Goal: Task Accomplishment & Management: Manage account settings

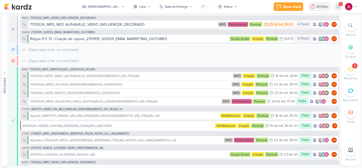
click at [340, 8] on icon at bounding box center [338, 6] width 4 height 5
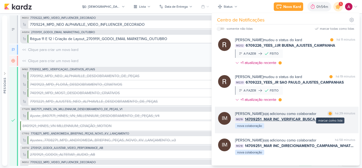
click at [329, 115] on div at bounding box center [330, 113] width 3 height 3
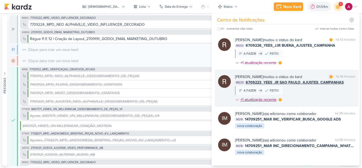
click at [281, 99] on div at bounding box center [280, 99] width 3 height 3
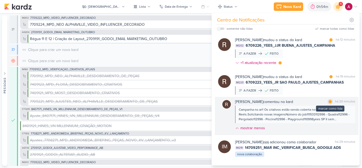
click at [329, 102] on div at bounding box center [330, 101] width 3 height 3
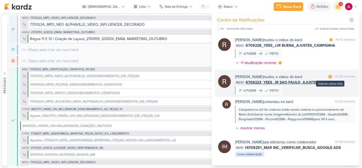
drag, startPoint x: 327, startPoint y: 77, endPoint x: 323, endPoint y: 77, distance: 4.1
click at [329, 76] on div at bounding box center [330, 76] width 3 height 3
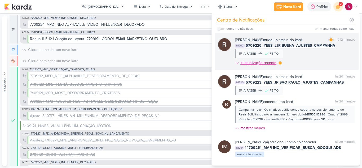
click at [280, 64] on div at bounding box center [280, 62] width 3 height 3
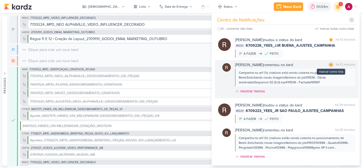
click at [329, 67] on div "marcar como lida" at bounding box center [330, 64] width 5 height 5
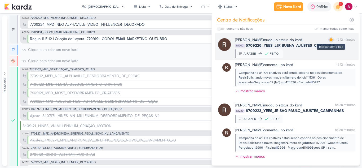
click at [329, 40] on div at bounding box center [330, 39] width 3 height 3
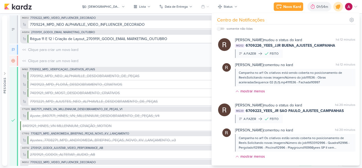
click at [338, 9] on icon at bounding box center [338, 6] width 6 height 6
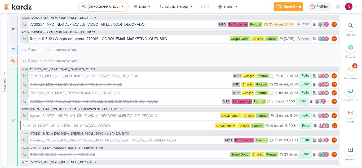
click at [101, 6] on div "[DEMOGRAPHIC_DATA]" at bounding box center [104, 6] width 32 height 5
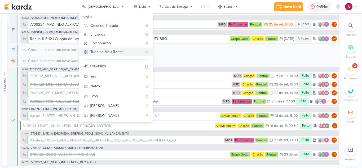
click at [121, 51] on div "Tudo ao Meu Redor" at bounding box center [116, 52] width 52 height 6
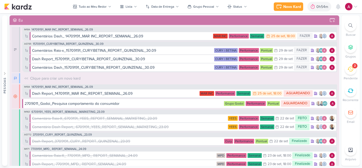
click at [351, 70] on icon at bounding box center [350, 69] width 6 height 6
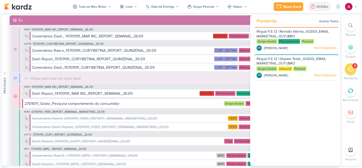
click at [351, 70] on icon at bounding box center [350, 69] width 6 height 6
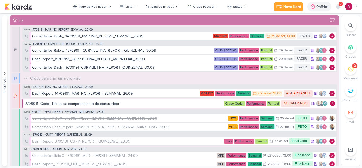
click at [341, 5] on span "2" at bounding box center [341, 4] width 2 height 4
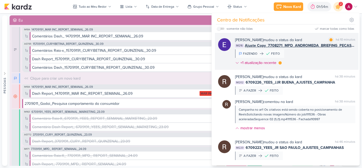
click at [299, 57] on div "[PERSON_NAME] mudou o status do kard marcar como lida há 10 minutos IM216 Ajust…" at bounding box center [295, 52] width 120 height 30
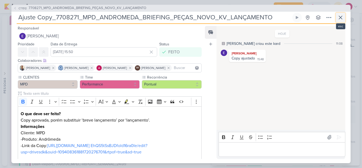
click at [342, 16] on icon at bounding box center [340, 17] width 6 height 6
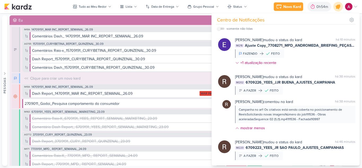
click at [335, 8] on div at bounding box center [339, 7] width 14 height 14
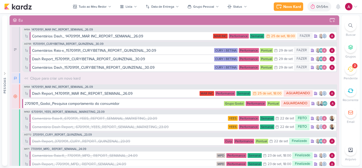
click at [351, 74] on div "2" at bounding box center [351, 69] width 12 height 12
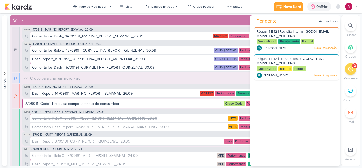
click at [354, 7] on icon at bounding box center [356, 7] width 4 height 4
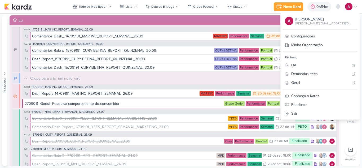
click at [355, 6] on icon at bounding box center [356, 7] width 4 height 4
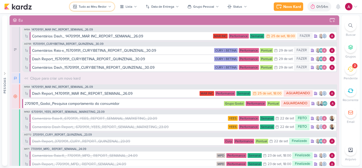
click at [95, 6] on div "Tudo ao Meu Redor" at bounding box center [93, 6] width 28 height 5
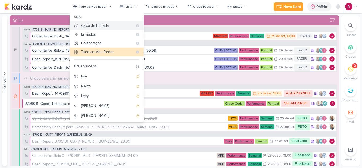
click at [99, 25] on div "Caixa de Entrada" at bounding box center [107, 26] width 52 height 6
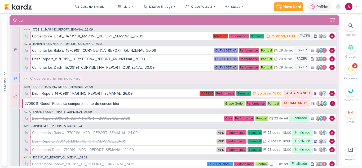
click at [353, 72] on div "2" at bounding box center [351, 69] width 12 height 12
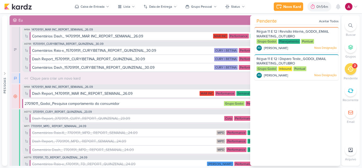
click at [353, 72] on div "2" at bounding box center [351, 69] width 12 height 12
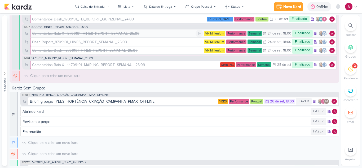
scroll to position [206, 0]
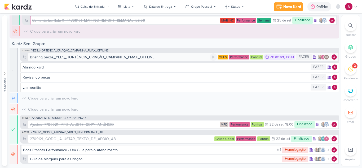
click at [140, 58] on div "Briefing peças_YEES_HORTÊNCIA_CRIAÇÃO_CAMPANHA_PMAX_OFFLINE" at bounding box center [92, 57] width 125 height 6
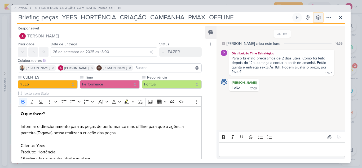
click at [319, 14] on button at bounding box center [319, 18] width 10 height 10
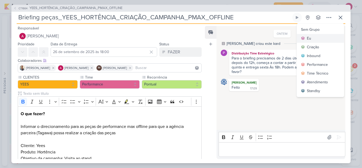
click at [317, 39] on button "Eu" at bounding box center [320, 38] width 47 height 9
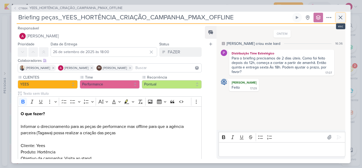
click at [339, 19] on icon at bounding box center [340, 17] width 6 height 6
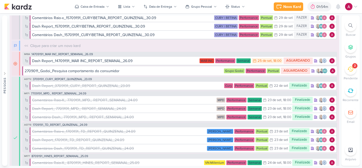
scroll to position [0, 0]
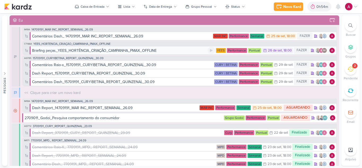
click at [130, 51] on div "Briefing peças_YEES_HORTÊNCIA_CRIAÇÃO_CAMPANHA_PMAX_OFFLINE" at bounding box center [94, 51] width 125 height 6
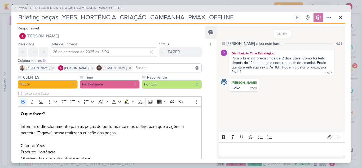
click at [232, 149] on p "Editor editing area: main" at bounding box center [281, 149] width 121 height 6
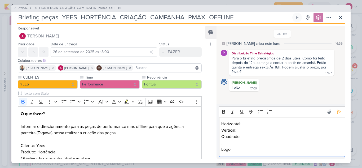
click at [247, 122] on p "Horizontal:" at bounding box center [281, 124] width 121 height 6
click at [247, 130] on p "Vertical:" at bounding box center [281, 130] width 121 height 6
click at [254, 136] on p "Quadrado:" at bounding box center [281, 136] width 121 height 6
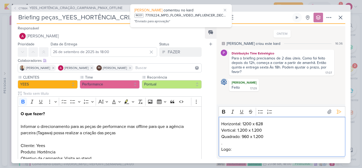
click at [236, 150] on p "Logo:" at bounding box center [281, 149] width 121 height 6
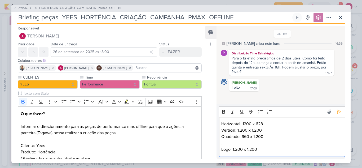
click at [230, 149] on p "Logo: 1.200 x 1.200" at bounding box center [281, 149] width 121 height 6
click at [285, 147] on p "Logo quadrado: 1.200 x 1.200" at bounding box center [281, 149] width 121 height 6
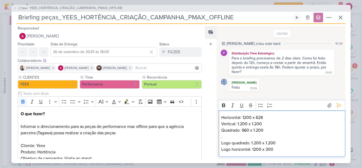
click at [222, 148] on p "Logo horizontal: 1200 x 300" at bounding box center [281, 149] width 121 height 6
click at [250, 148] on p "Logo horizontal: 1200 x 300" at bounding box center [281, 149] width 121 height 6
click at [235, 123] on p "Vertical: 1.200 x 1.200" at bounding box center [281, 124] width 121 height 6
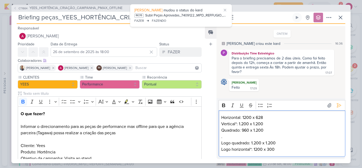
click at [222, 118] on p "Horizontal: 1200 x 628" at bounding box center [281, 117] width 121 height 6
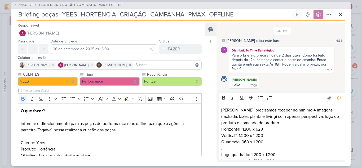
click at [248, 118] on p "[PERSON_NAME], precisamos receber no mínimo 4 imagens (fachada, lazer, planta e…" at bounding box center [281, 116] width 121 height 19
copy div "[PERSON_NAME], precisamos receber no mínimo 4 imagens (fachada, lazer, planta e…"
click at [339, 16] on icon at bounding box center [340, 14] width 3 height 3
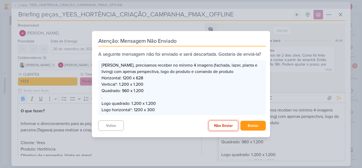
click at [216, 127] on button "Não Enviar" at bounding box center [224, 125] width 30 height 10
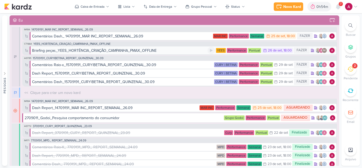
click at [98, 51] on div "Briefing peças_YEES_HORTÊNCIA_CRIAÇÃO_CAMPANHA_PMAX_OFFLINE" at bounding box center [94, 51] width 125 height 6
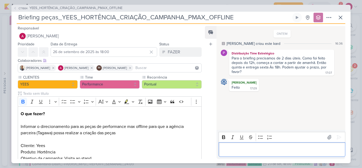
click at [293, 152] on p "Editor editing area: main" at bounding box center [281, 149] width 121 height 6
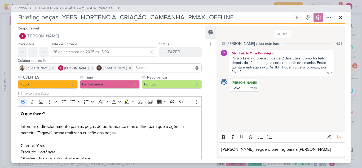
click at [358, 164] on div at bounding box center [358, 164] width 0 height 0
click at [328, 138] on icon at bounding box center [329, 136] width 5 height 5
click at [260, 127] on icon at bounding box center [261, 126] width 3 height 3
click at [358, 164] on div at bounding box center [358, 164] width 0 height 0
click at [327, 135] on icon at bounding box center [329, 136] width 5 height 5
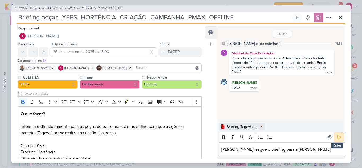
click at [335, 139] on button at bounding box center [339, 137] width 8 height 8
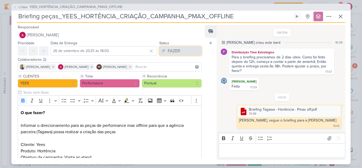
click at [185, 51] on button "FAZER" at bounding box center [180, 51] width 42 height 10
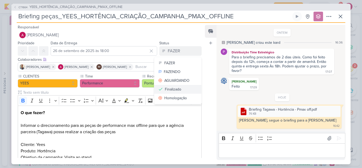
click at [175, 90] on div "Finalizado" at bounding box center [173, 89] width 16 height 6
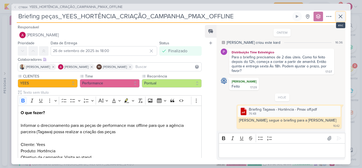
click at [338, 18] on icon at bounding box center [340, 16] width 6 height 6
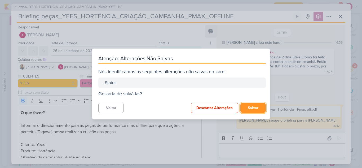
click at [251, 108] on button "Salvar" at bounding box center [252, 108] width 25 height 10
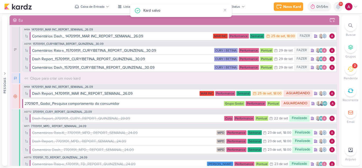
click at [337, 8] on icon at bounding box center [338, 6] width 4 height 5
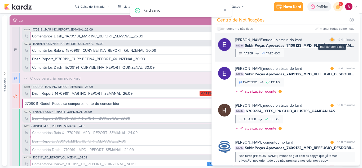
click at [330, 39] on div at bounding box center [331, 39] width 3 height 3
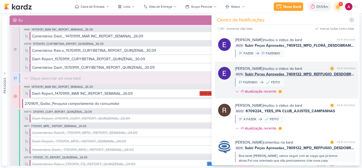
click at [302, 86] on div "[PERSON_NAME] mudou o status do kard marcar como lida há 4 minutos IM216 Subir …" at bounding box center [295, 81] width 120 height 30
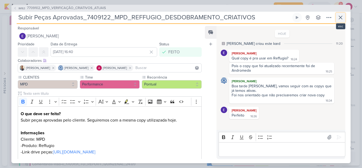
click at [340, 20] on icon at bounding box center [340, 17] width 6 height 6
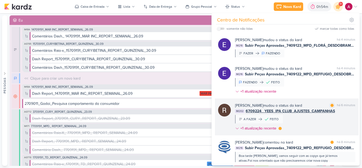
scroll to position [27, 0]
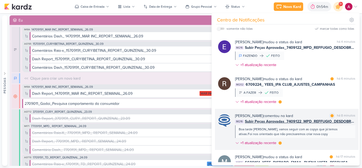
click at [327, 136] on div "Boa tarde [PERSON_NAME], vamos seguir com as copys que já temos ativas.Foi nos …" at bounding box center [295, 132] width 112 height 10
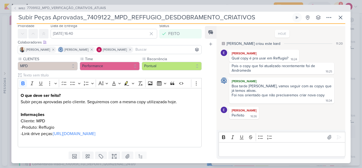
scroll to position [42, 0]
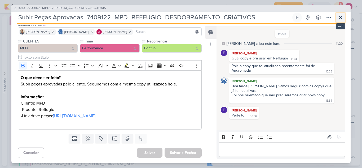
click at [340, 17] on icon at bounding box center [340, 17] width 3 height 3
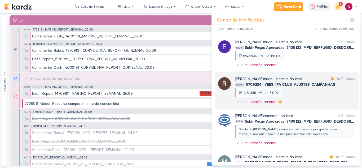
click at [308, 95] on div "[PERSON_NAME] mudou o status do kard marcar como lida há 7 minutos IM202 670922…" at bounding box center [295, 91] width 120 height 30
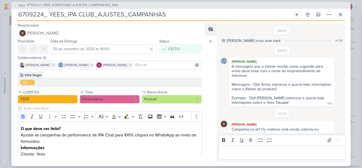
scroll to position [25, 0]
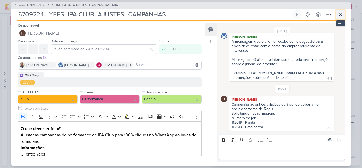
click at [341, 14] on icon at bounding box center [340, 14] width 6 height 6
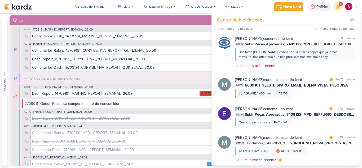
scroll to position [106, 0]
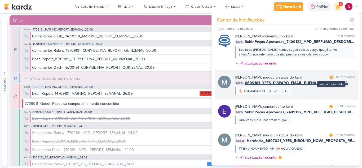
click at [330, 77] on div at bounding box center [331, 77] width 3 height 3
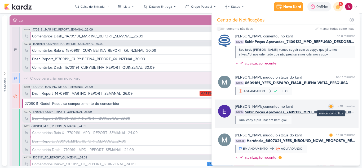
click at [330, 105] on div at bounding box center [330, 106] width 3 height 3
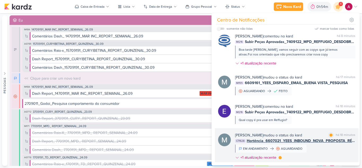
click at [322, 152] on div "[PERSON_NAME] mudou o status do kard marcar como lida há 18 minutos CT1628 Hort…" at bounding box center [295, 147] width 120 height 30
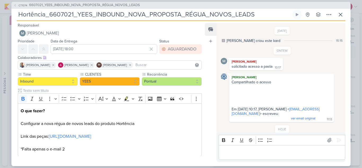
scroll to position [57, 0]
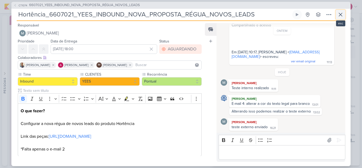
click at [338, 16] on icon at bounding box center [340, 14] width 6 height 6
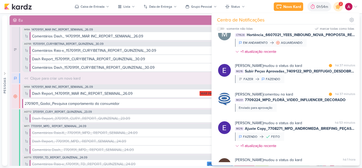
scroll to position [212, 0]
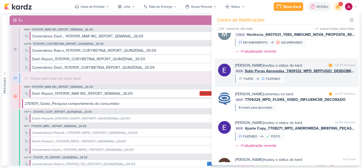
click at [312, 82] on div "[PERSON_NAME] mudou o status do kard marcar como lida há 37 minutos IM216 Subir…" at bounding box center [295, 73] width 120 height 20
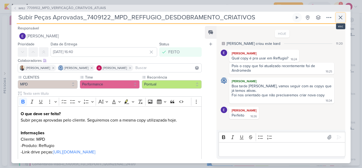
click at [341, 17] on icon at bounding box center [340, 17] width 3 height 3
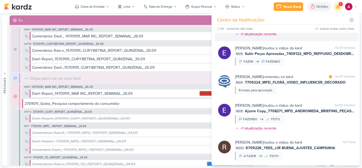
scroll to position [239, 0]
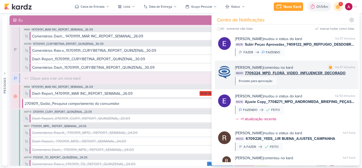
click at [320, 82] on div "[PERSON_NAME] comentou no kard marcar como lida há 37 minutos IM201 7709224_MPD…" at bounding box center [295, 75] width 120 height 20
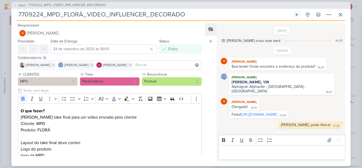
scroll to position [29, 0]
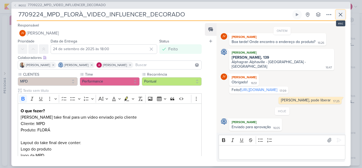
click at [339, 13] on icon at bounding box center [340, 14] width 6 height 6
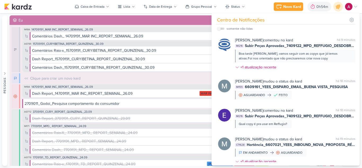
scroll to position [0, 0]
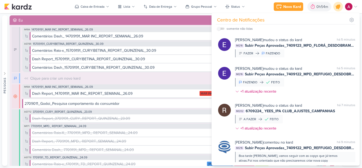
click at [337, 10] on icon at bounding box center [338, 6] width 9 height 9
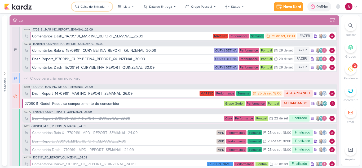
click at [94, 6] on div "Caixa de Entrada" at bounding box center [93, 6] width 24 height 5
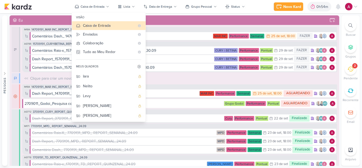
click at [98, 150] on button "[DEMOGRAPHIC_DATA]" at bounding box center [109, 155] width 74 height 10
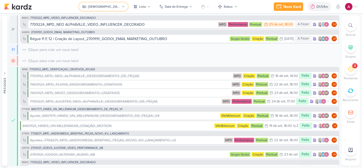
click at [108, 9] on button "[DEMOGRAPHIC_DATA]" at bounding box center [103, 6] width 49 height 8
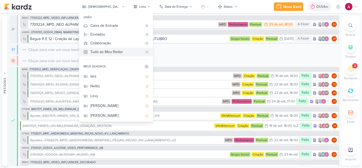
click at [123, 50] on div "Tudo ao Meu Redor" at bounding box center [116, 52] width 52 height 6
